Goal: Transaction & Acquisition: Purchase product/service

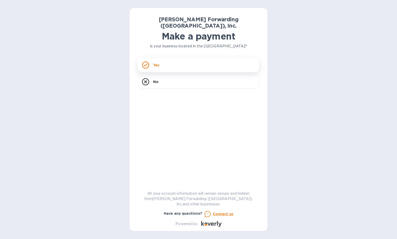
click at [174, 61] on div "Yes" at bounding box center [198, 65] width 121 height 14
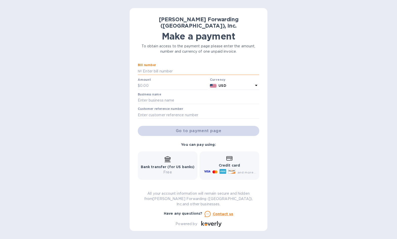
click at [171, 67] on input "text" at bounding box center [200, 71] width 117 height 8
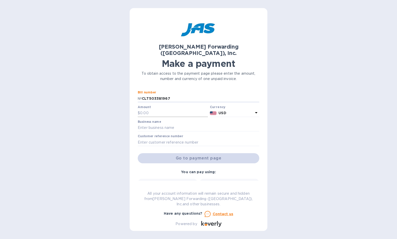
type input "CLT503381967"
click at [167, 110] on input "text" at bounding box center [174, 113] width 68 height 8
type input "135.00"
click at [171, 124] on input "text" at bounding box center [198, 128] width 121 height 8
type input "Consolidated Manufacturing International LLC"
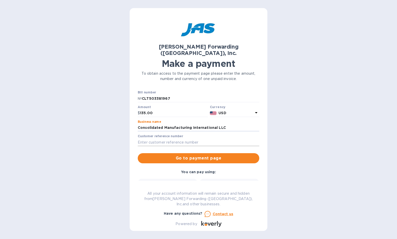
click at [167, 138] on input "text" at bounding box center [198, 142] width 121 height 8
type input "EMPIRE32"
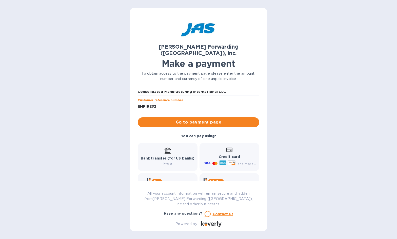
scroll to position [48, 0]
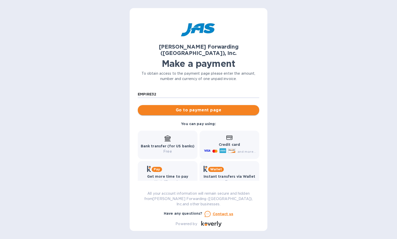
click at [202, 107] on span "Go to payment page" at bounding box center [198, 110] width 113 height 6
